Goal: Information Seeking & Learning: Learn about a topic

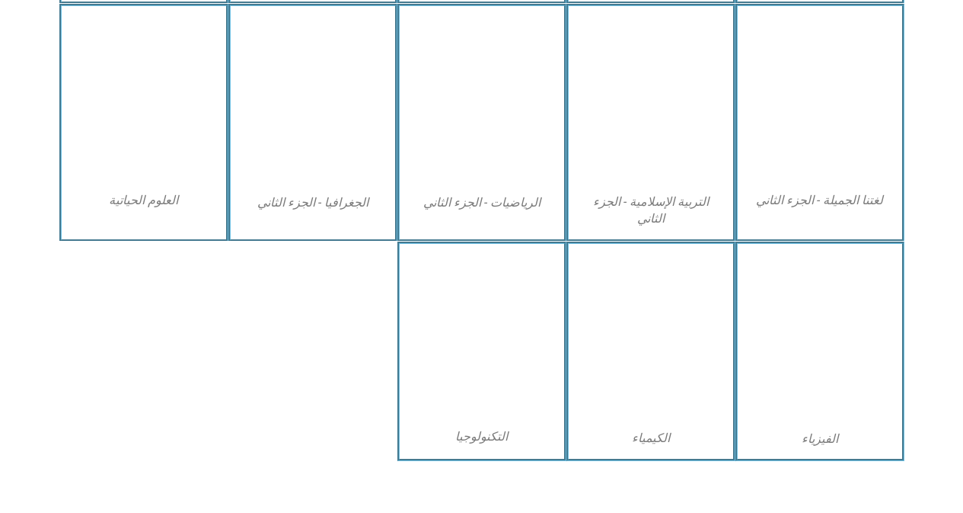
scroll to position [722, 0]
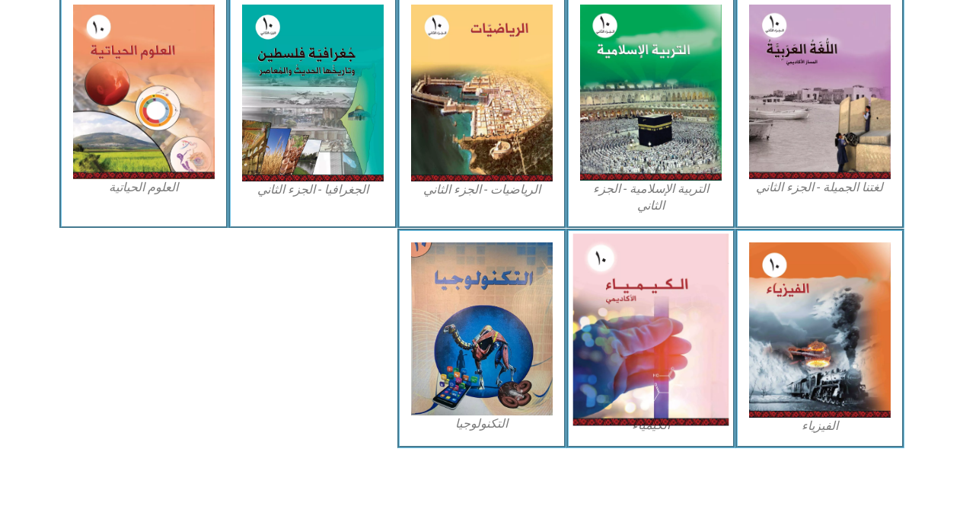
click at [646, 328] on img at bounding box center [651, 329] width 156 height 192
click at [647, 327] on img at bounding box center [651, 329] width 156 height 192
click at [650, 312] on img at bounding box center [651, 329] width 156 height 192
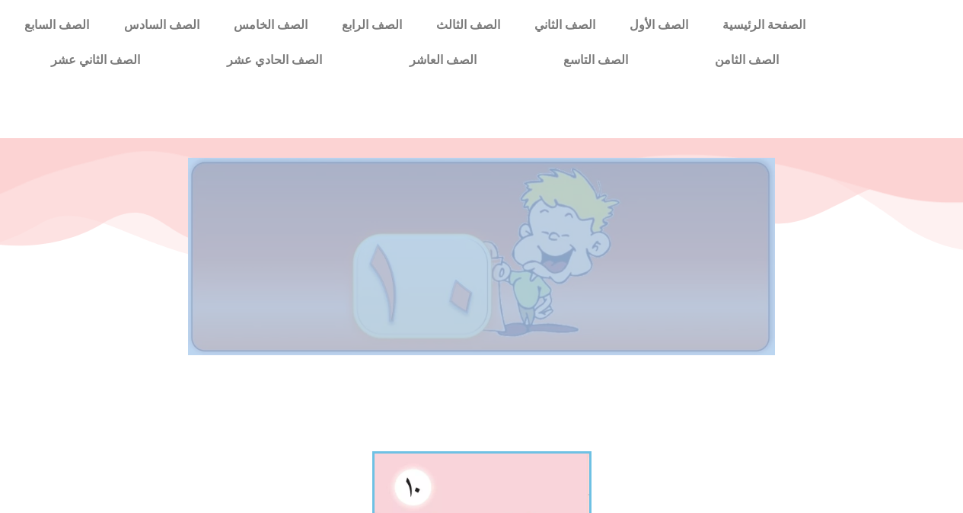
click at [657, 416] on div at bounding box center [481, 291] width 963 height 305
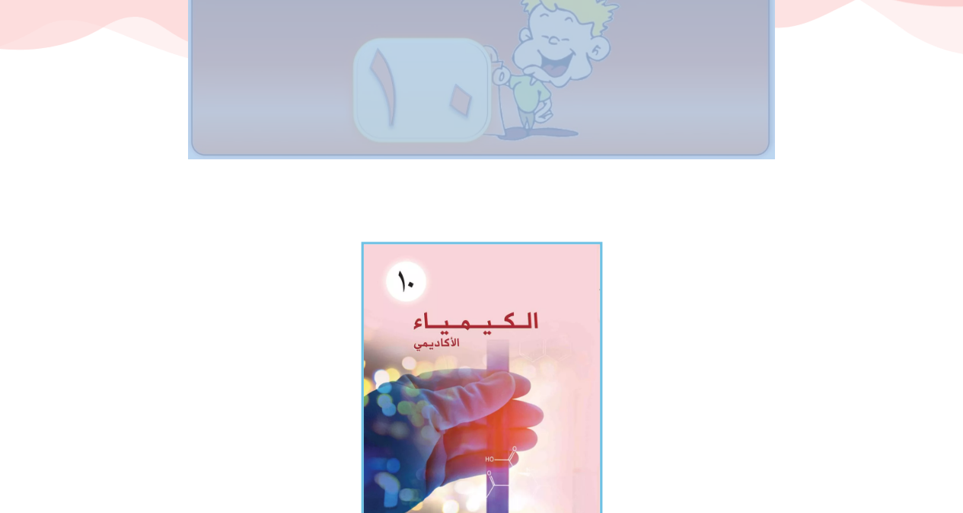
scroll to position [228, 0]
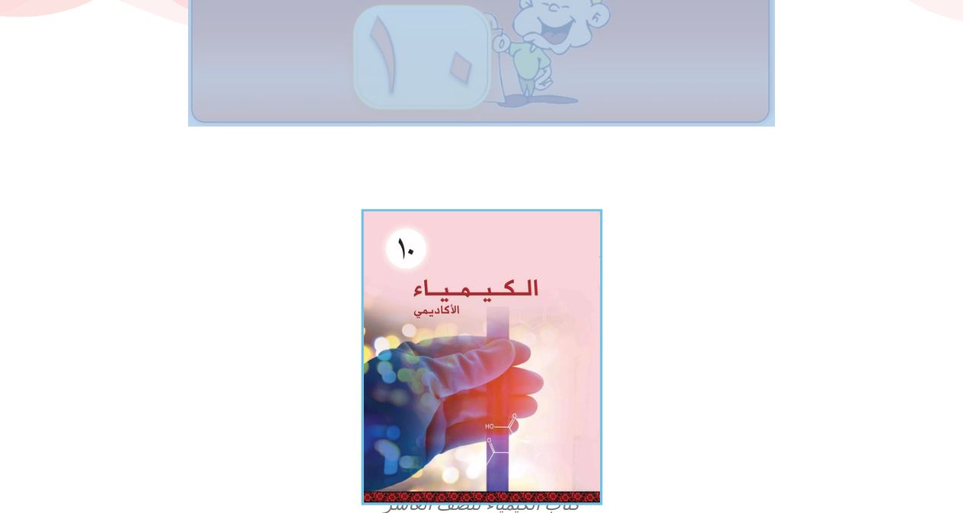
click at [451, 387] on img at bounding box center [481, 357] width 241 height 296
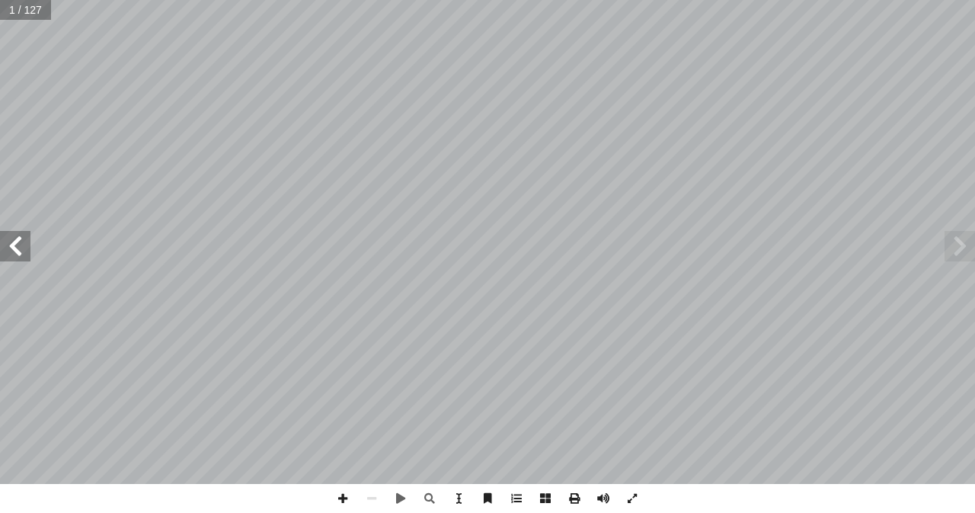
click at [12, 235] on span at bounding box center [15, 246] width 30 height 30
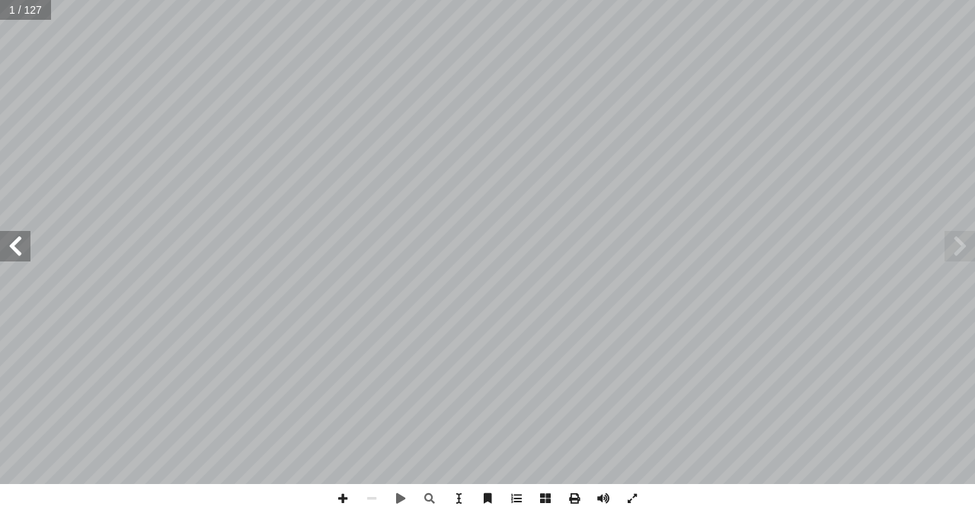
click at [12, 235] on span at bounding box center [15, 246] width 30 height 30
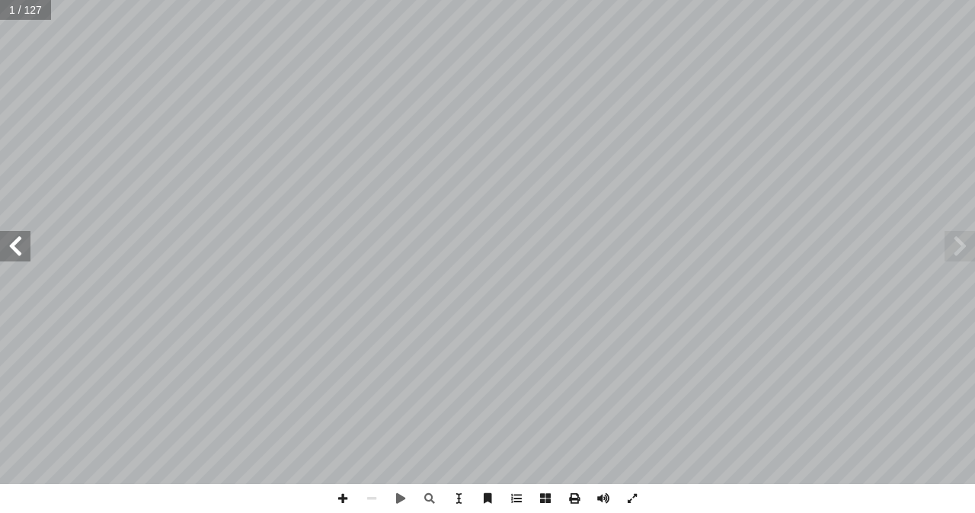
click at [12, 235] on span at bounding box center [15, 246] width 30 height 30
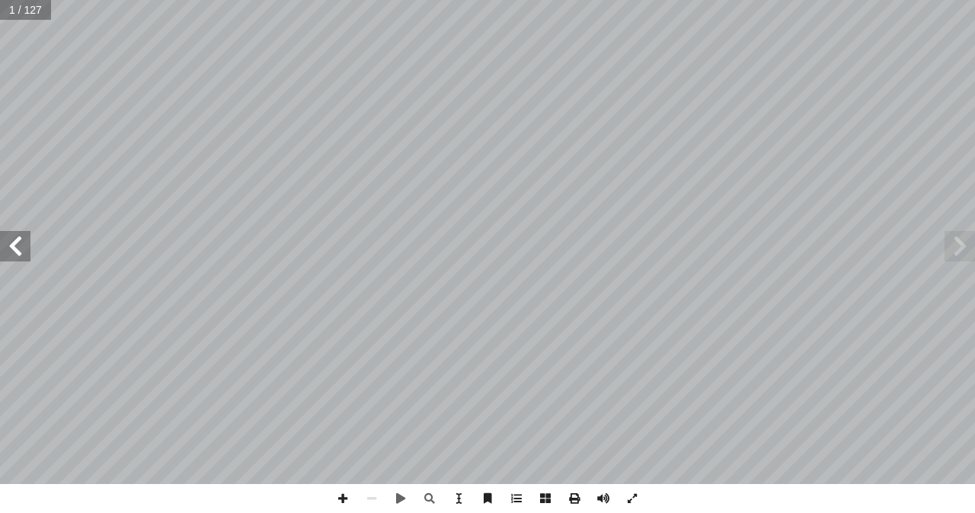
click at [12, 235] on span at bounding box center [15, 246] width 30 height 30
click at [25, 231] on span at bounding box center [15, 246] width 30 height 30
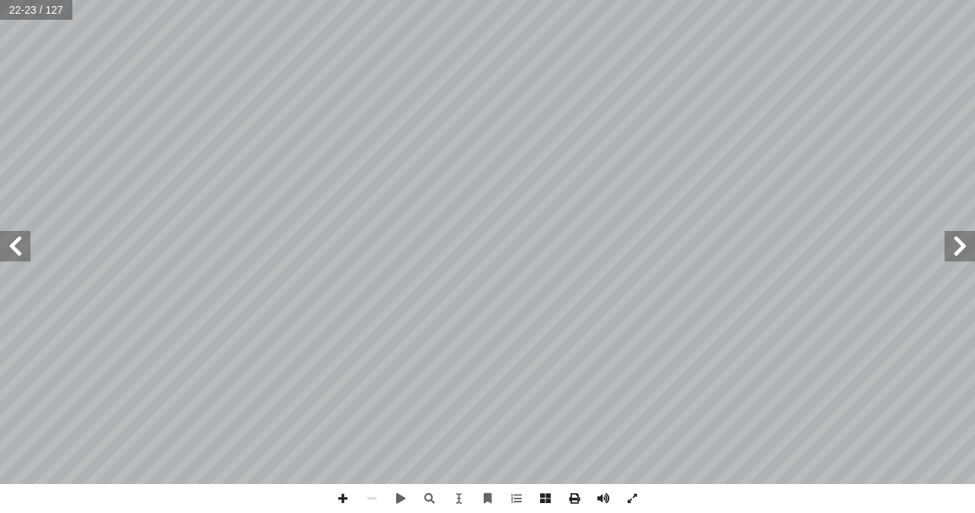
click at [960, 238] on span at bounding box center [959, 246] width 30 height 30
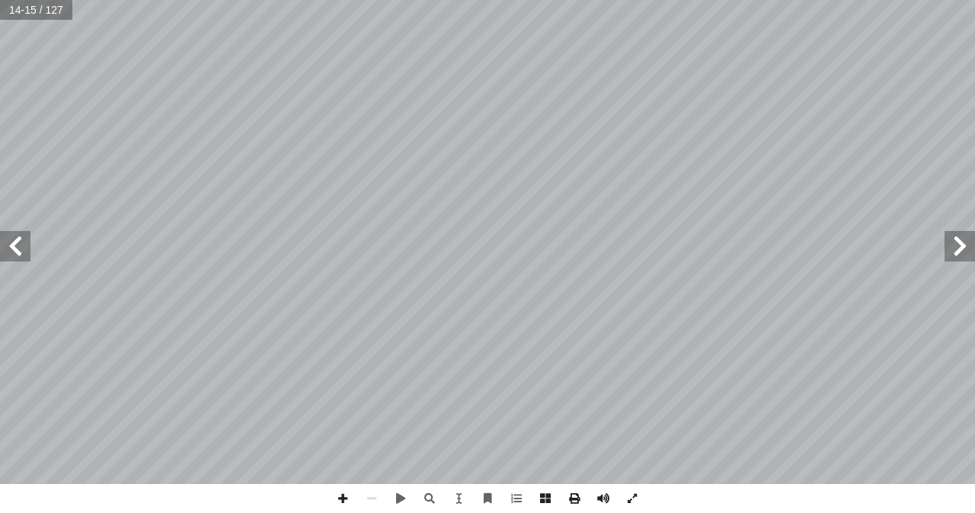
click at [969, 235] on span at bounding box center [959, 246] width 30 height 30
click at [27, 247] on span at bounding box center [15, 246] width 30 height 30
click at [3, 251] on span at bounding box center [15, 246] width 30 height 30
click at [305, 498] on div "10 الفصل الثاني: العناصر الكيميائية في حياتنا في بناء جسمه وصحته، ً نسان، سواء …" at bounding box center [487, 256] width 975 height 513
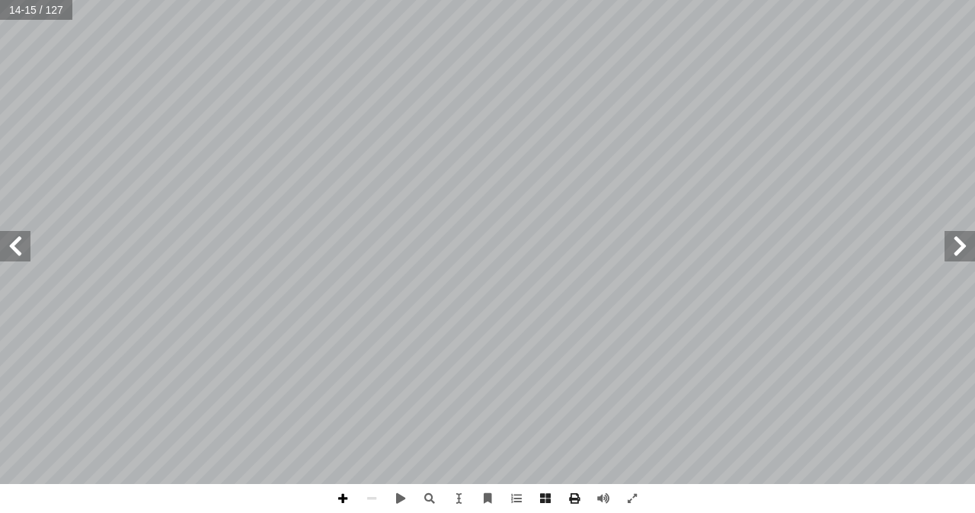
click at [340, 494] on span at bounding box center [342, 498] width 29 height 29
click at [346, 494] on span at bounding box center [342, 498] width 29 height 29
click at [369, 497] on span at bounding box center [371, 498] width 29 height 29
drag, startPoint x: 168, startPoint y: 484, endPoint x: 974, endPoint y: -26, distance: 953.4
click at [15, 0] on html "الصفحة الرئيسية الصف الأول الصف الثاني الصف الثالث الصف الرابع الصف الخامس الصف…" at bounding box center [487, 69] width 975 height 139
